Goal: Transaction & Acquisition: Purchase product/service

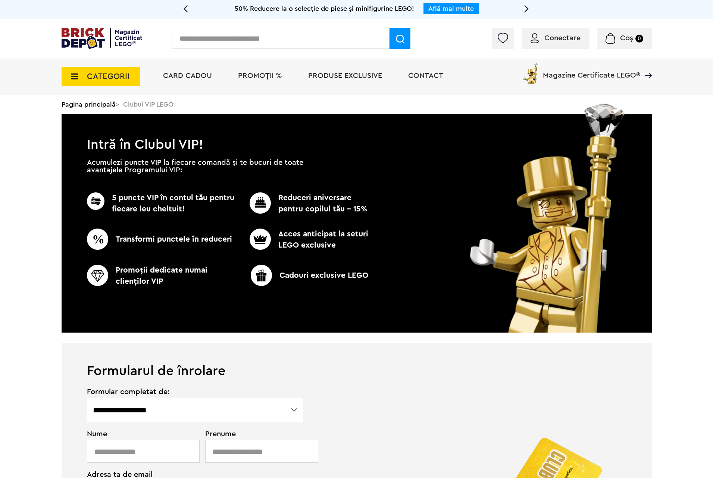
click at [109, 33] on img at bounding box center [102, 38] width 81 height 21
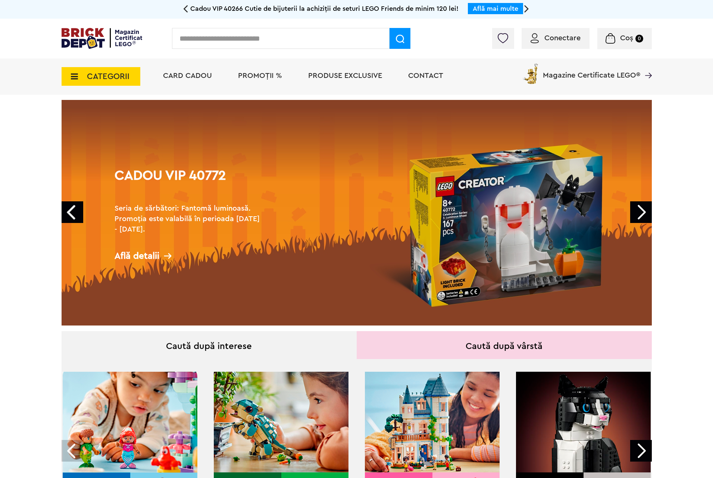
click at [638, 210] on link "Next" at bounding box center [641, 212] width 22 height 22
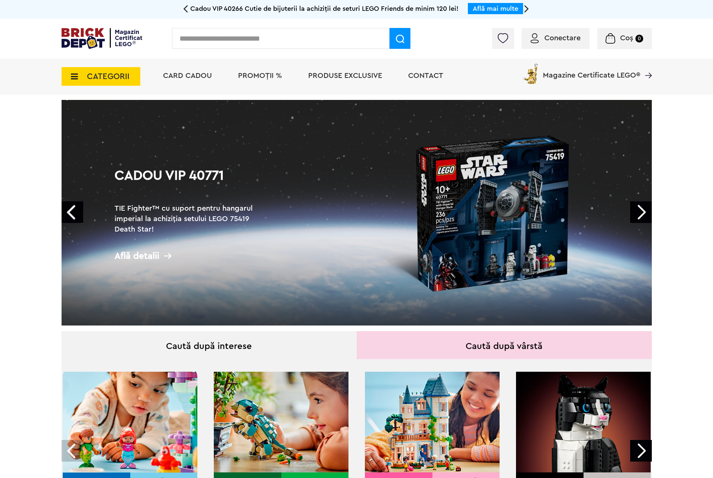
click at [638, 210] on link "Next" at bounding box center [641, 212] width 22 height 22
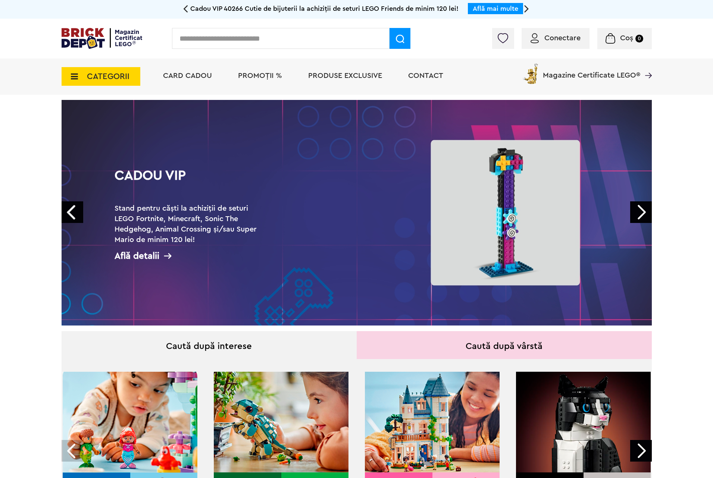
click at [638, 210] on link "Next" at bounding box center [641, 212] width 22 height 22
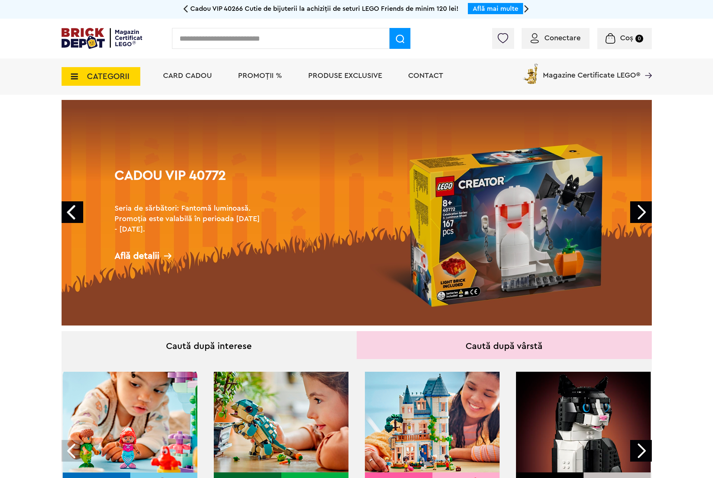
click at [638, 210] on link "Next" at bounding box center [641, 212] width 22 height 22
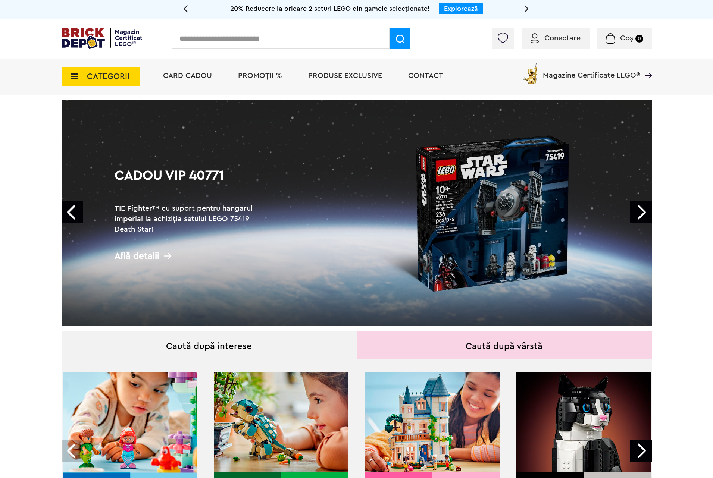
click at [252, 74] on span "PROMOȚII %" at bounding box center [260, 75] width 44 height 7
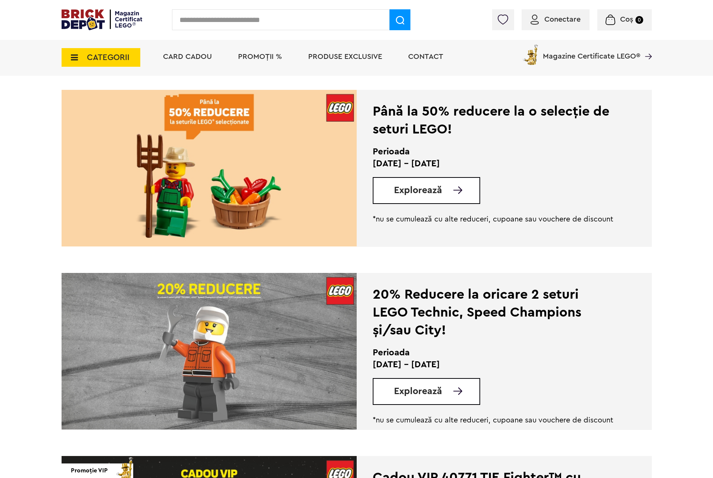
scroll to position [224, 0]
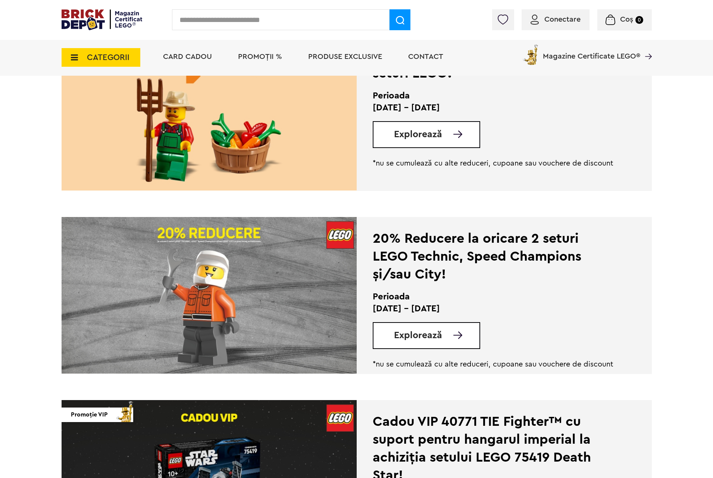
click at [422, 335] on span "Explorează" at bounding box center [418, 335] width 48 height 9
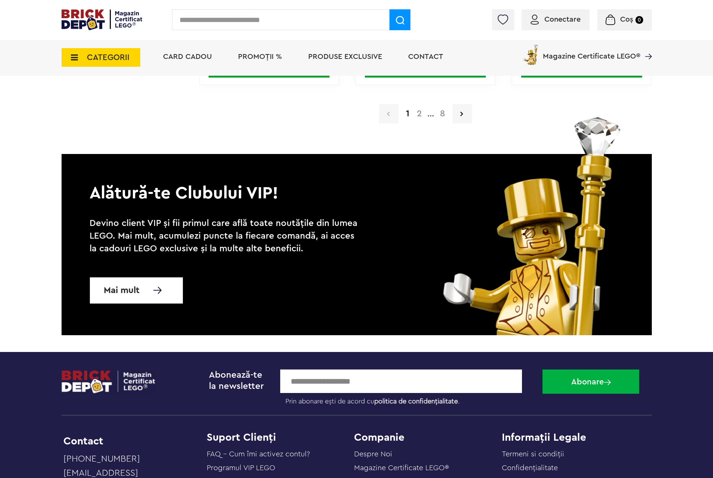
scroll to position [1455, 0]
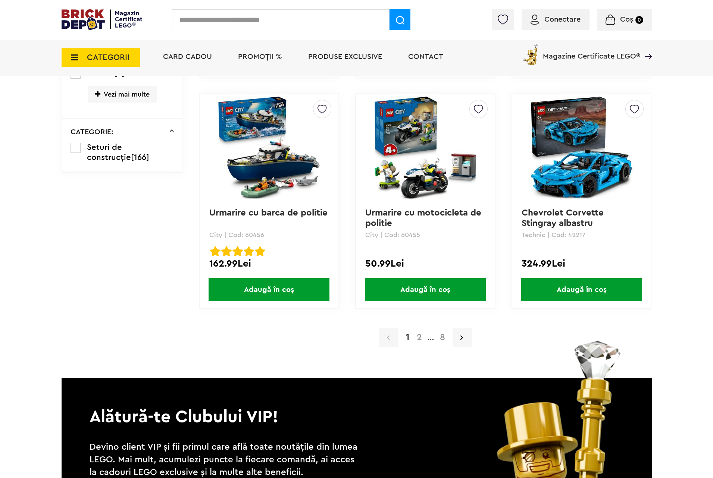
click at [442, 335] on a=LEGO%20Technic&lego=1&order=1&page=8"] "8" at bounding box center [442, 337] width 13 height 9
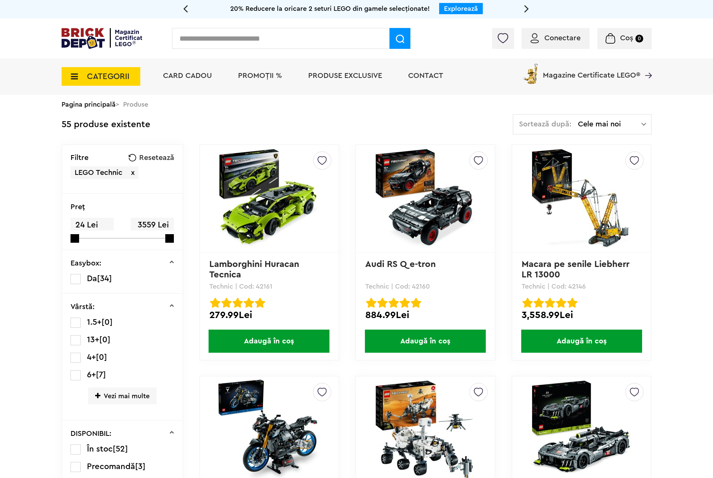
click at [271, 204] on img at bounding box center [269, 199] width 104 height 104
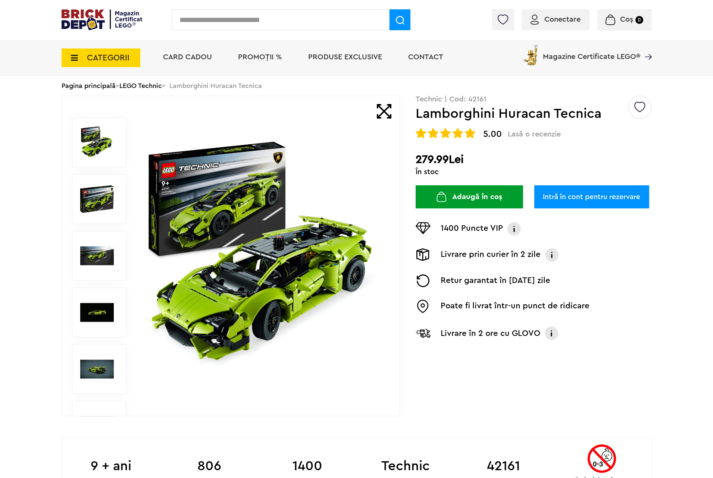
click at [499, 197] on div "Creează o listă nouă Technic | Cod: 42161 Lamborghini Huracan Tecnica 5.00 Lasă…" at bounding box center [533, 223] width 236 height 256
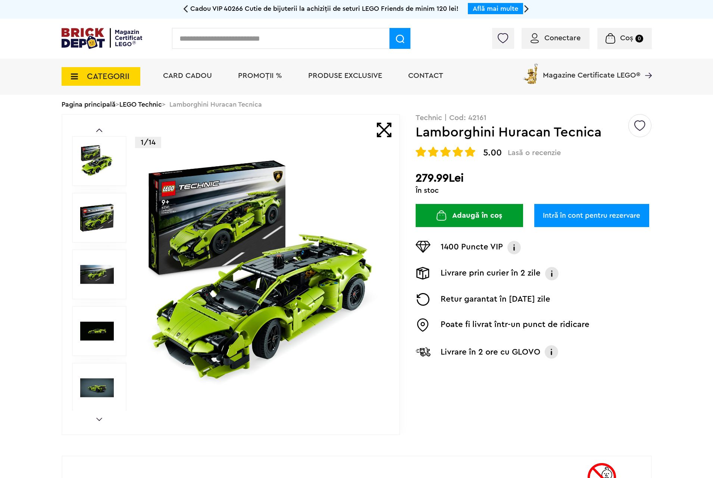
click at [490, 216] on button "Adaugă în coș" at bounding box center [468, 215] width 107 height 23
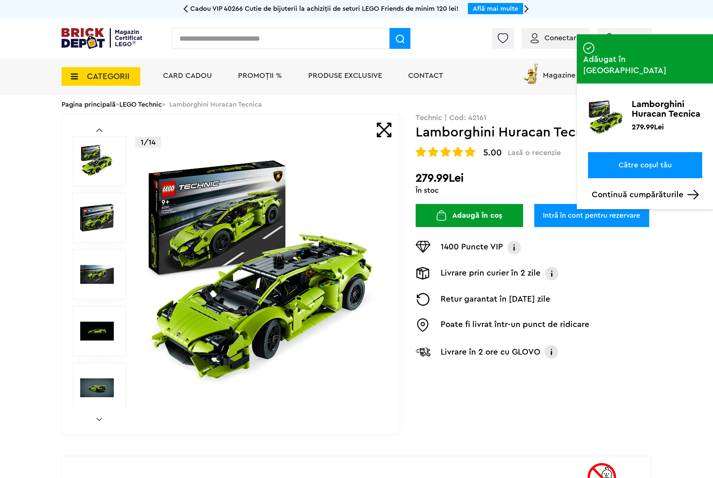
click at [271, 39] on input "text" at bounding box center [280, 38] width 217 height 21
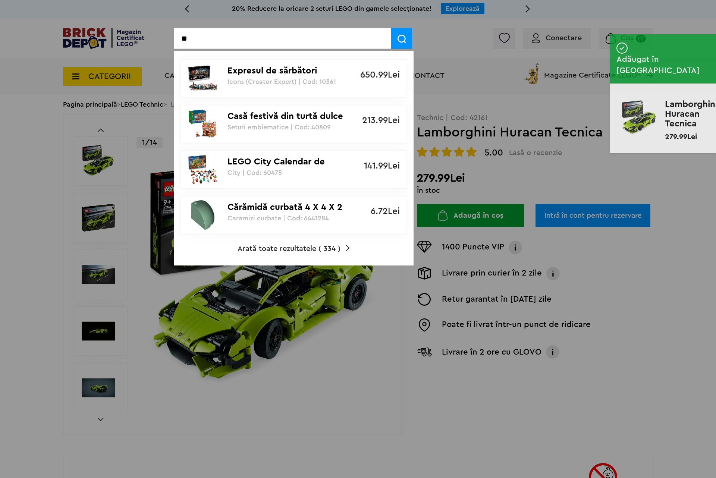
type input "*"
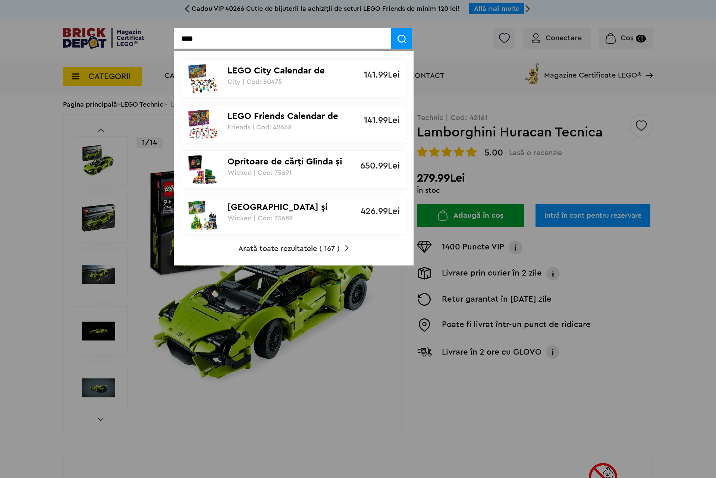
type input "****"
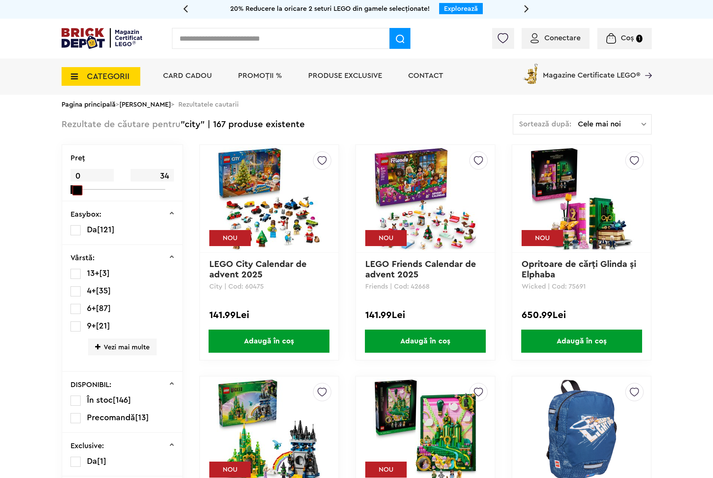
drag, startPoint x: 168, startPoint y: 187, endPoint x: 71, endPoint y: 197, distance: 97.8
click at [71, 197] on div "Preţ 0 34" at bounding box center [122, 173] width 120 height 56
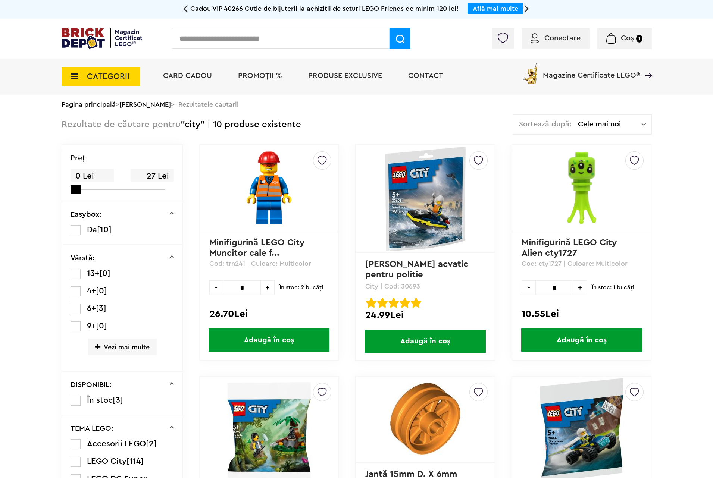
click at [426, 210] on img at bounding box center [425, 199] width 104 height 104
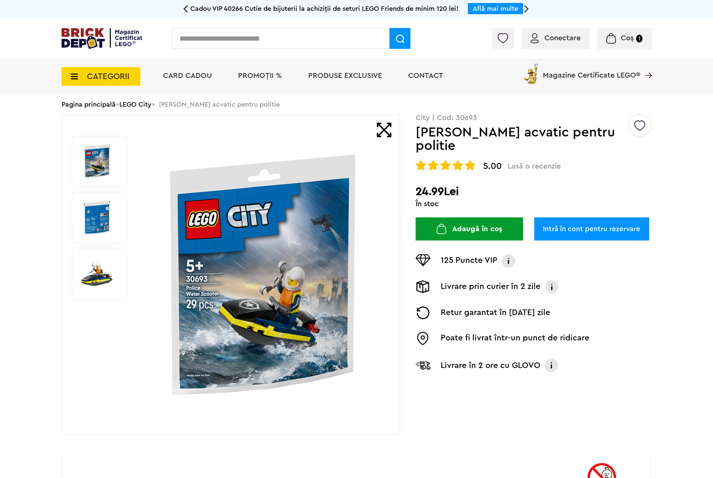
click at [468, 219] on button "Adaugă în coș" at bounding box center [468, 228] width 107 height 23
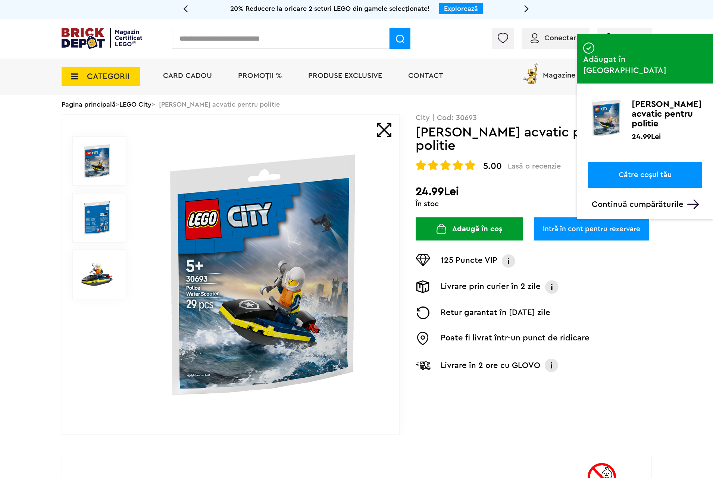
click at [643, 162] on link "Către coșul tău" at bounding box center [645, 175] width 114 height 26
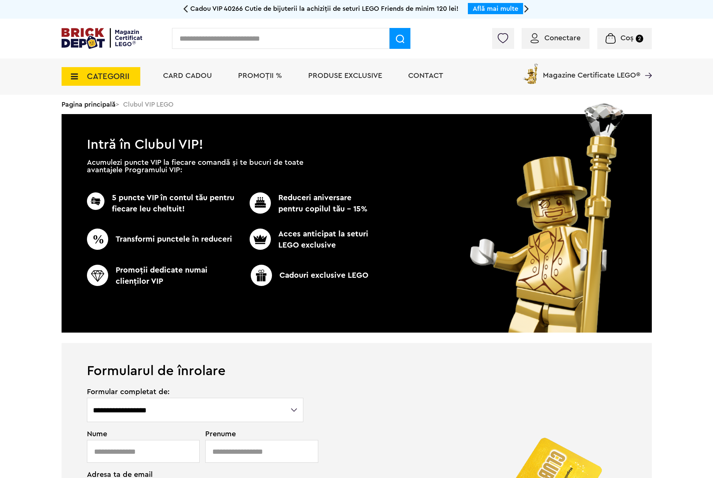
click at [222, 37] on input "text" at bounding box center [280, 38] width 217 height 21
type input "*****"
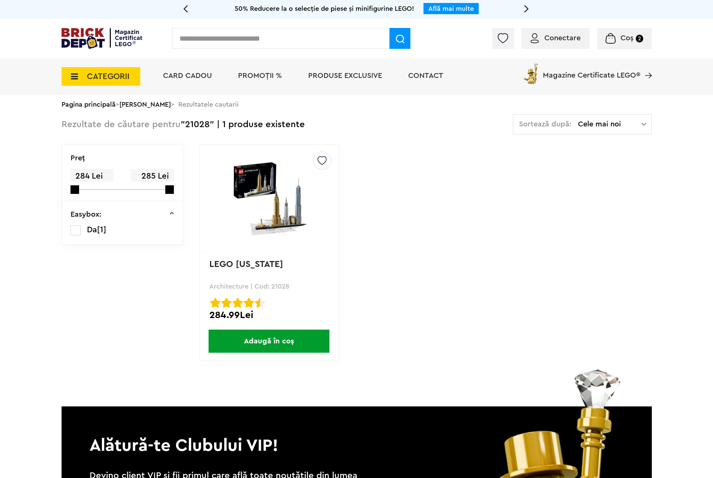
click at [213, 42] on input "text" at bounding box center [280, 38] width 217 height 21
click at [207, 43] on input "text" at bounding box center [280, 38] width 217 height 21
